Goal: Navigation & Orientation: Find specific page/section

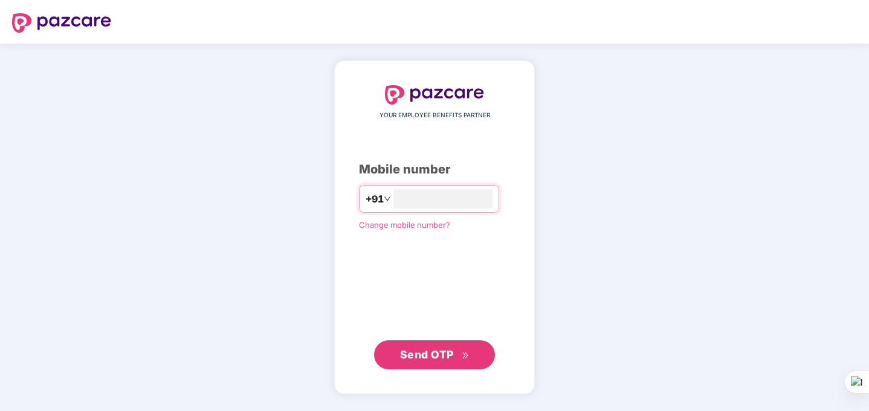
type input "**********"
click at [423, 359] on span "Send OTP" at bounding box center [427, 354] width 54 height 13
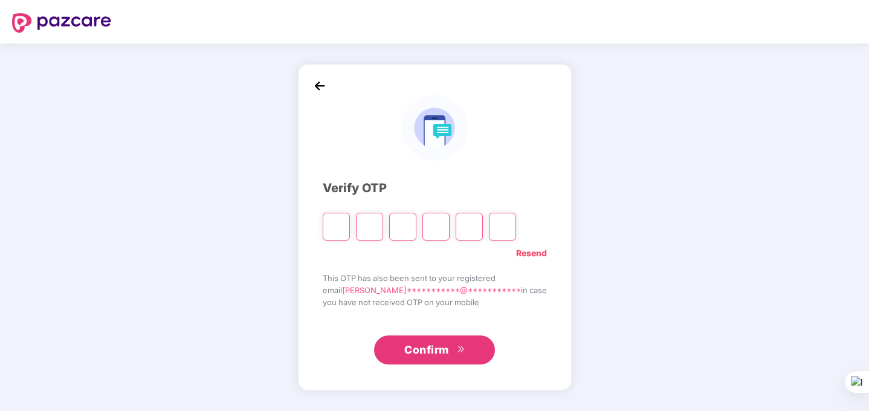
type input "*"
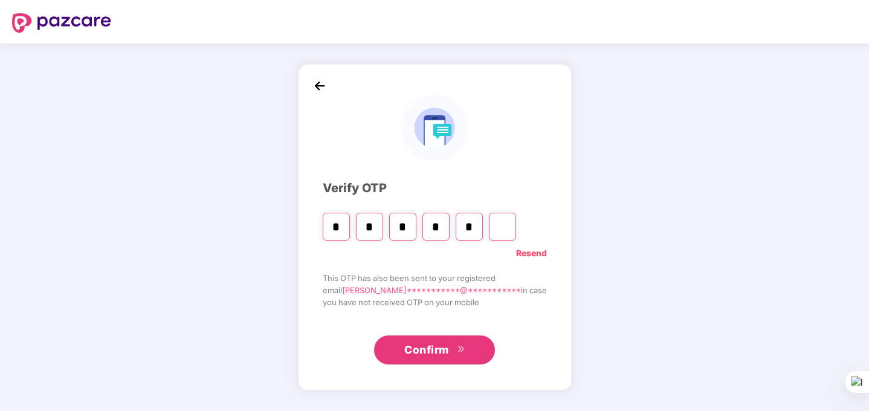
type input "*"
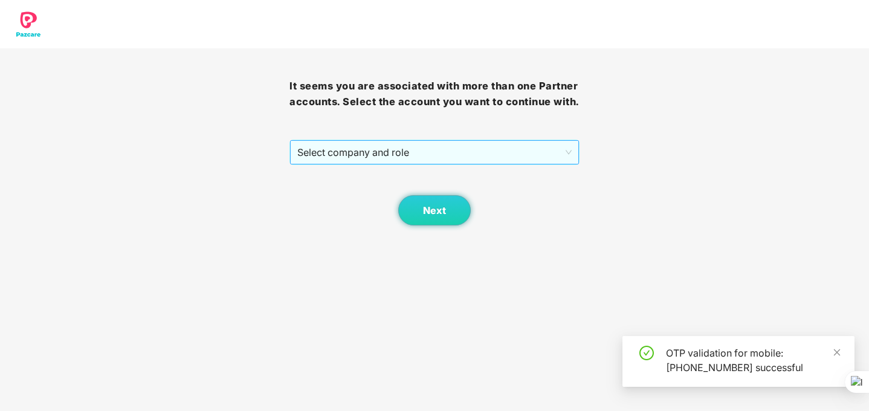
click at [517, 164] on span "Select company and role" at bounding box center [434, 152] width 274 height 23
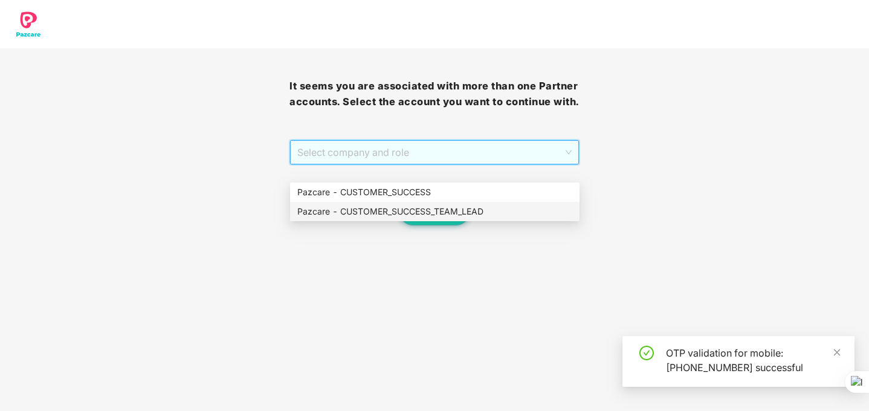
click at [511, 214] on div "Pazcare - CUSTOMER_SUCCESS_TEAM_LEAD" at bounding box center [434, 211] width 275 height 13
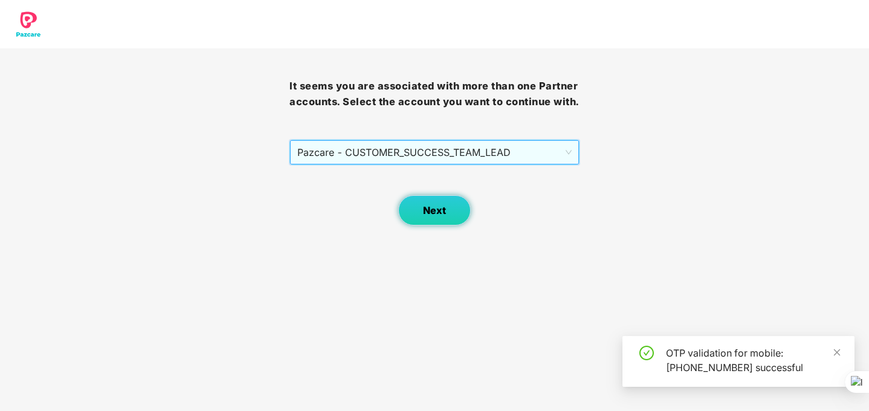
click at [438, 216] on span "Next" at bounding box center [434, 210] width 23 height 11
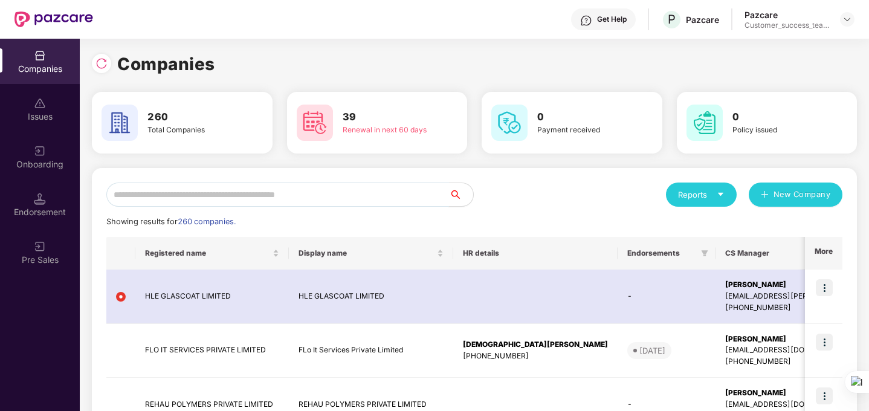
click at [379, 195] on input "text" at bounding box center [277, 194] width 343 height 24
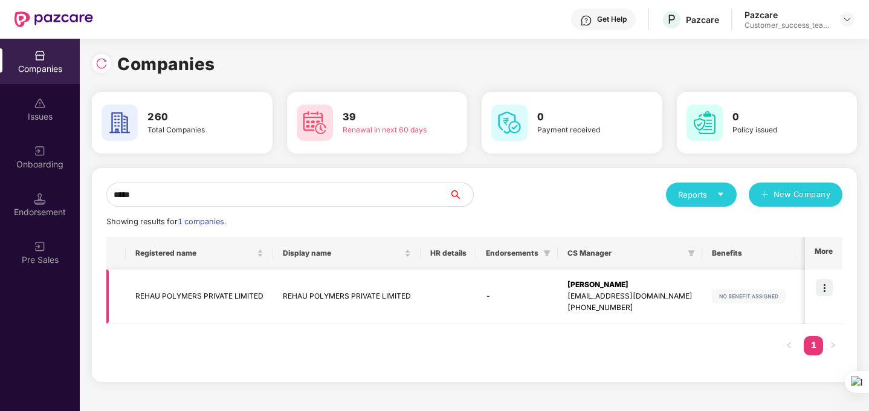
type input "*****"
click at [823, 291] on img at bounding box center [824, 287] width 17 height 17
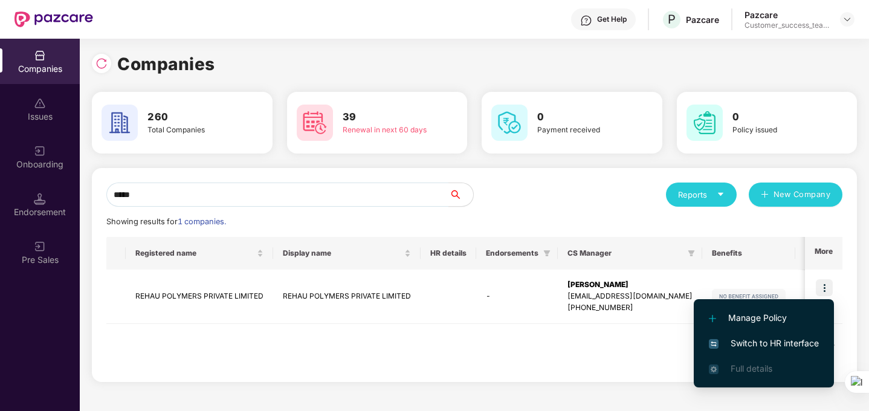
click at [793, 343] on span "Switch to HR interface" at bounding box center [764, 342] width 110 height 13
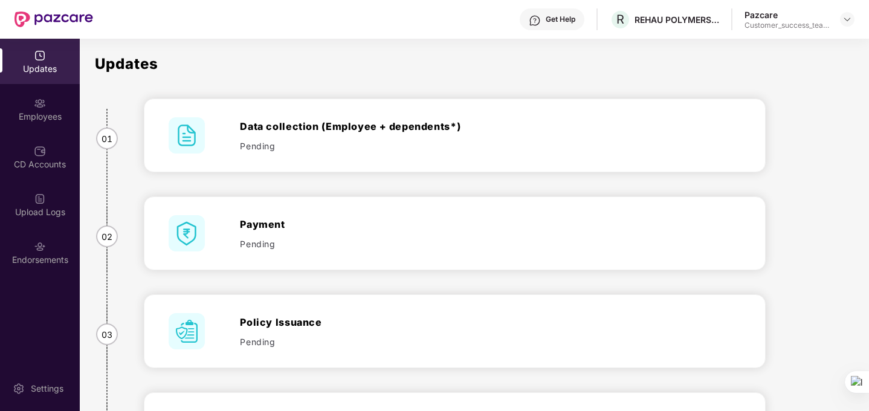
click at [50, 68] on div "Updates" at bounding box center [40, 69] width 80 height 12
click at [47, 123] on div "Employees" at bounding box center [40, 108] width 80 height 45
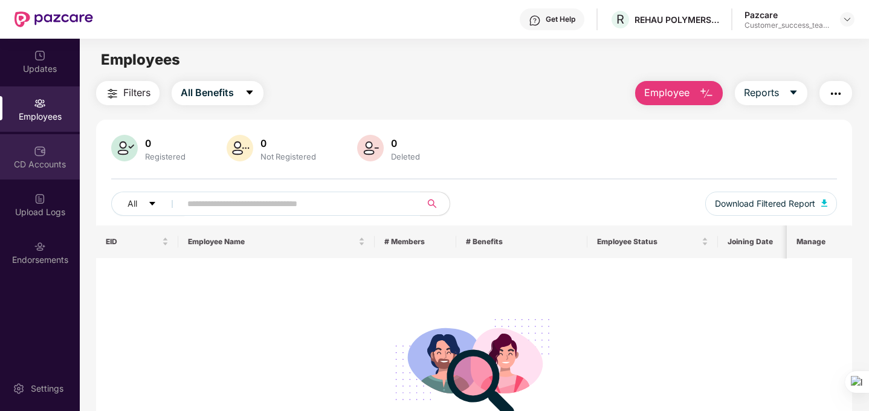
click at [45, 163] on div "CD Accounts" at bounding box center [40, 164] width 80 height 12
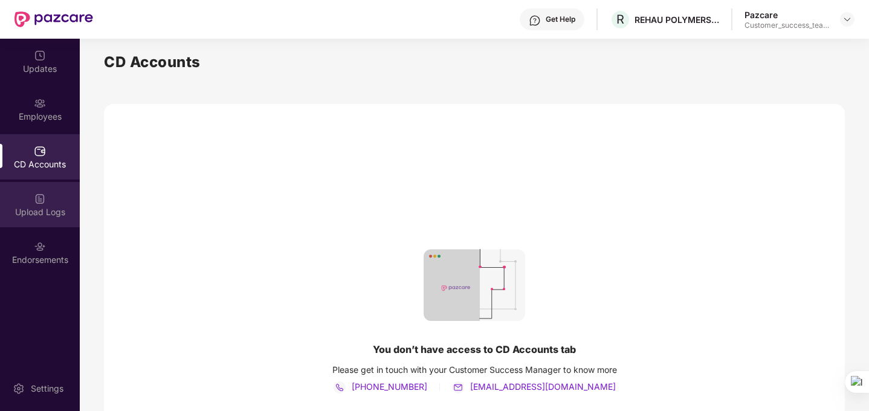
click at [45, 208] on div "Upload Logs" at bounding box center [40, 212] width 80 height 12
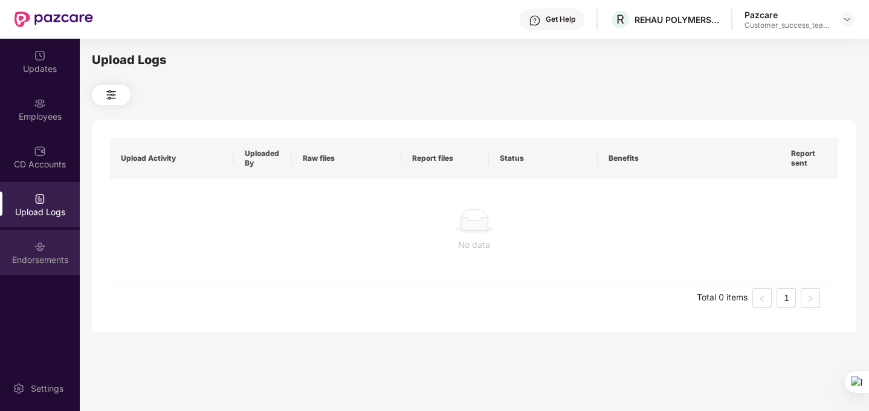
click at [47, 248] on div "Endorsements" at bounding box center [40, 252] width 80 height 45
